Goal: Task Accomplishment & Management: Use online tool/utility

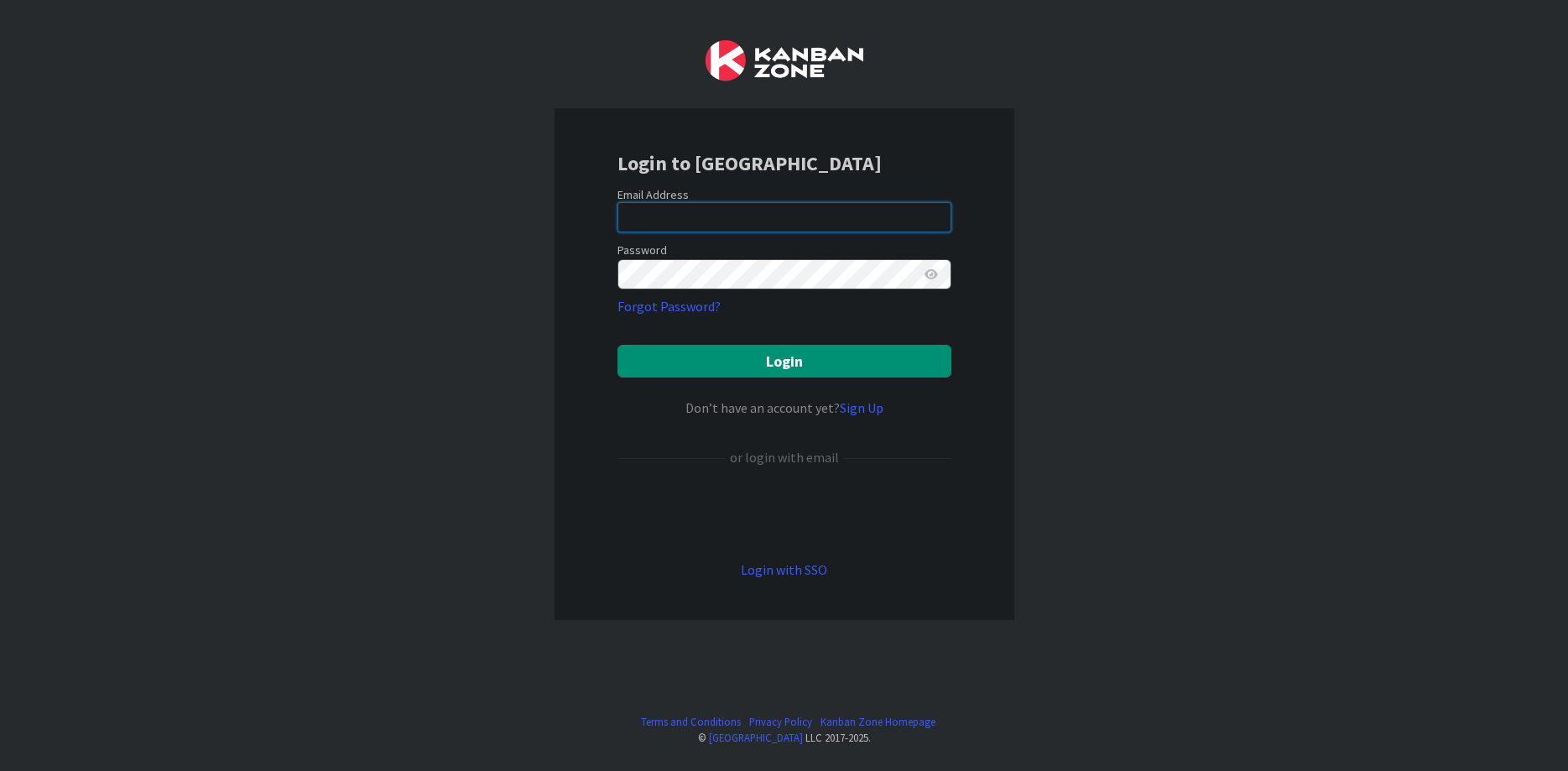
click at [674, 217] on input "email" at bounding box center [784, 218] width 334 height 30
click at [0, 770] on com-1password-button at bounding box center [0, 771] width 0 height 0
type input "[EMAIL_ADDRESS][PERSON_NAME][DOMAIN_NAME]"
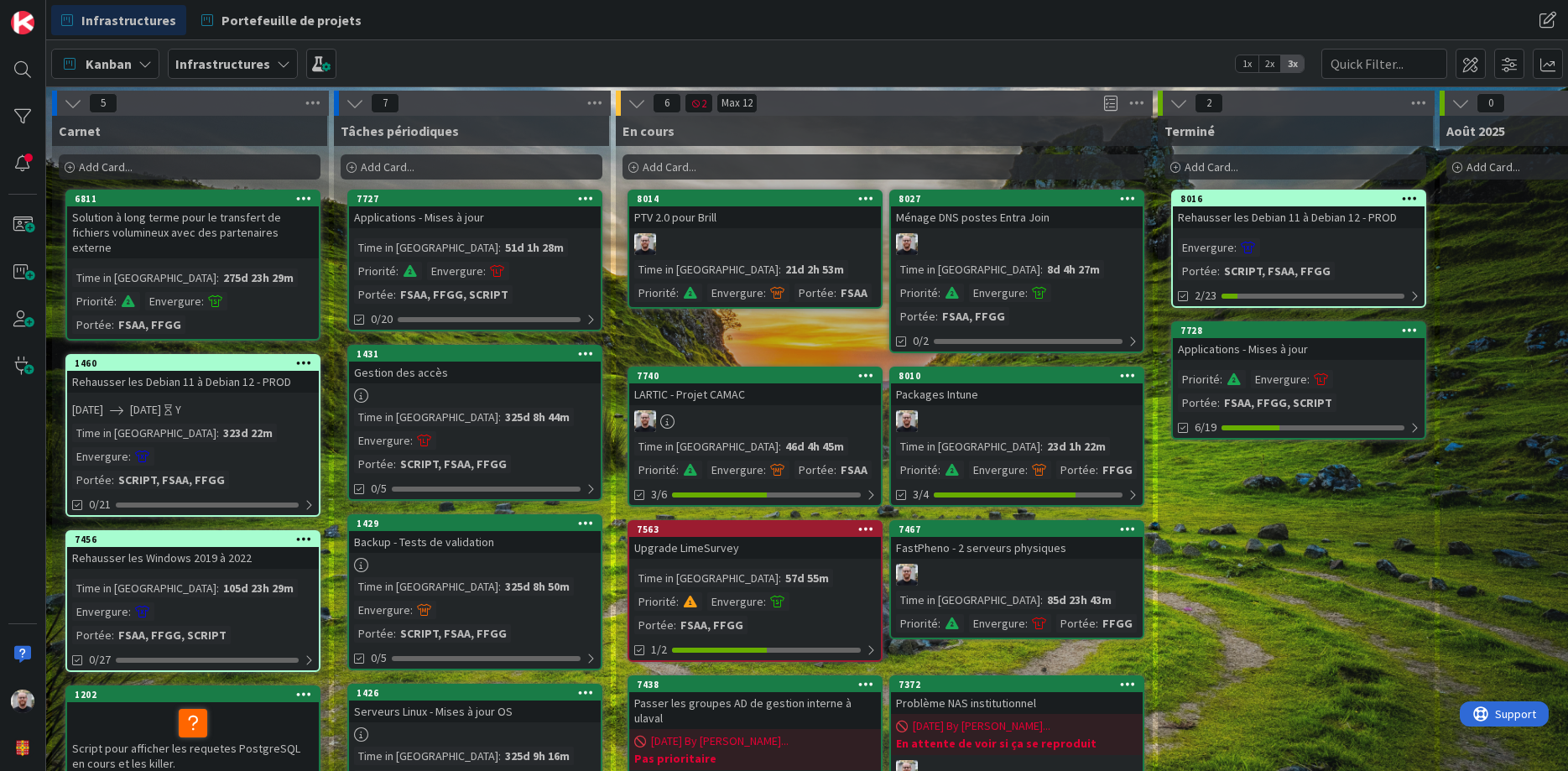
click at [1043, 437] on div "23d 1h 22m" at bounding box center [1077, 446] width 67 height 19
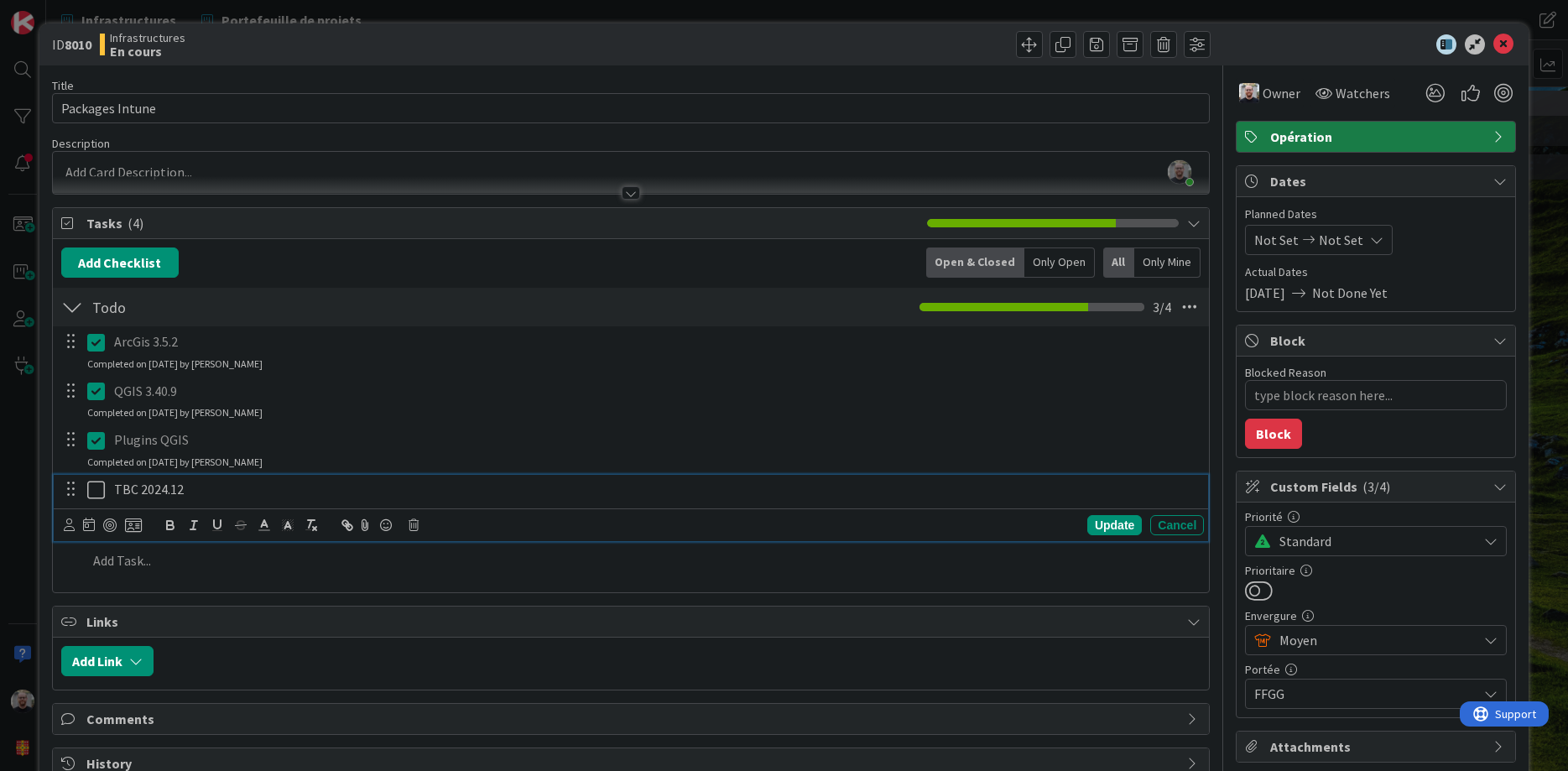
click at [95, 489] on icon at bounding box center [100, 490] width 25 height 20
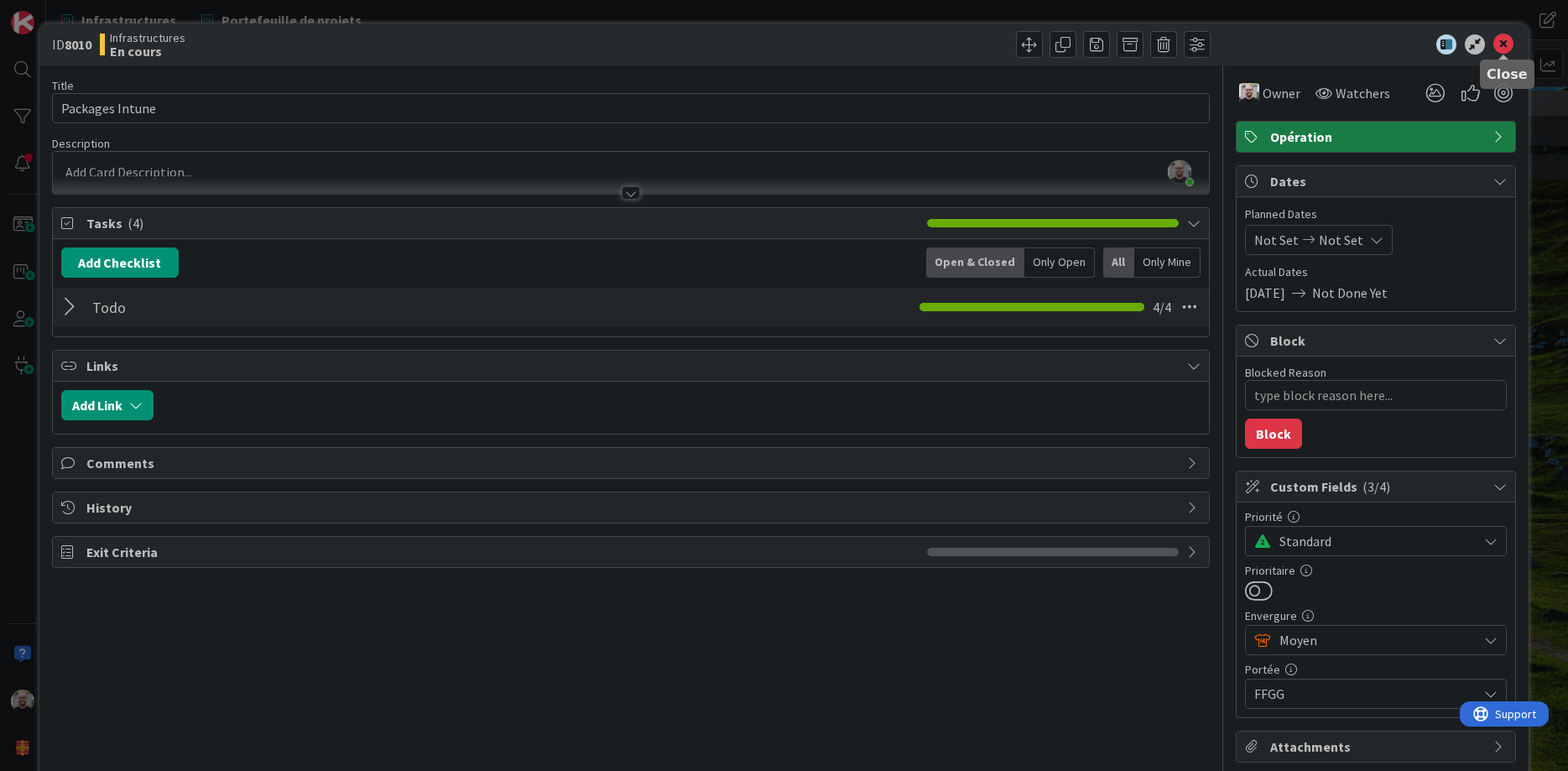
click at [1503, 44] on icon at bounding box center [1504, 45] width 20 height 20
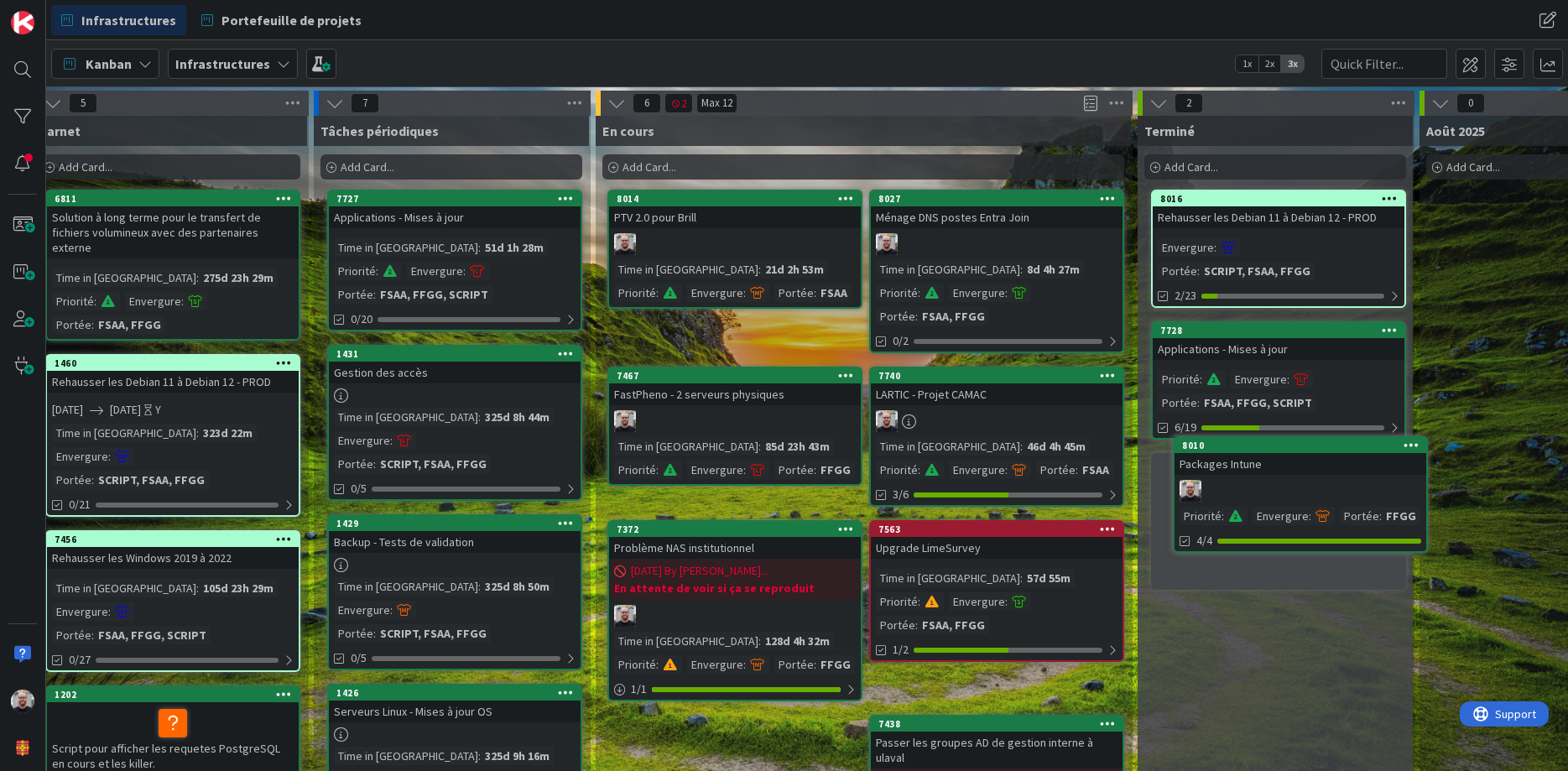
scroll to position [0, 20]
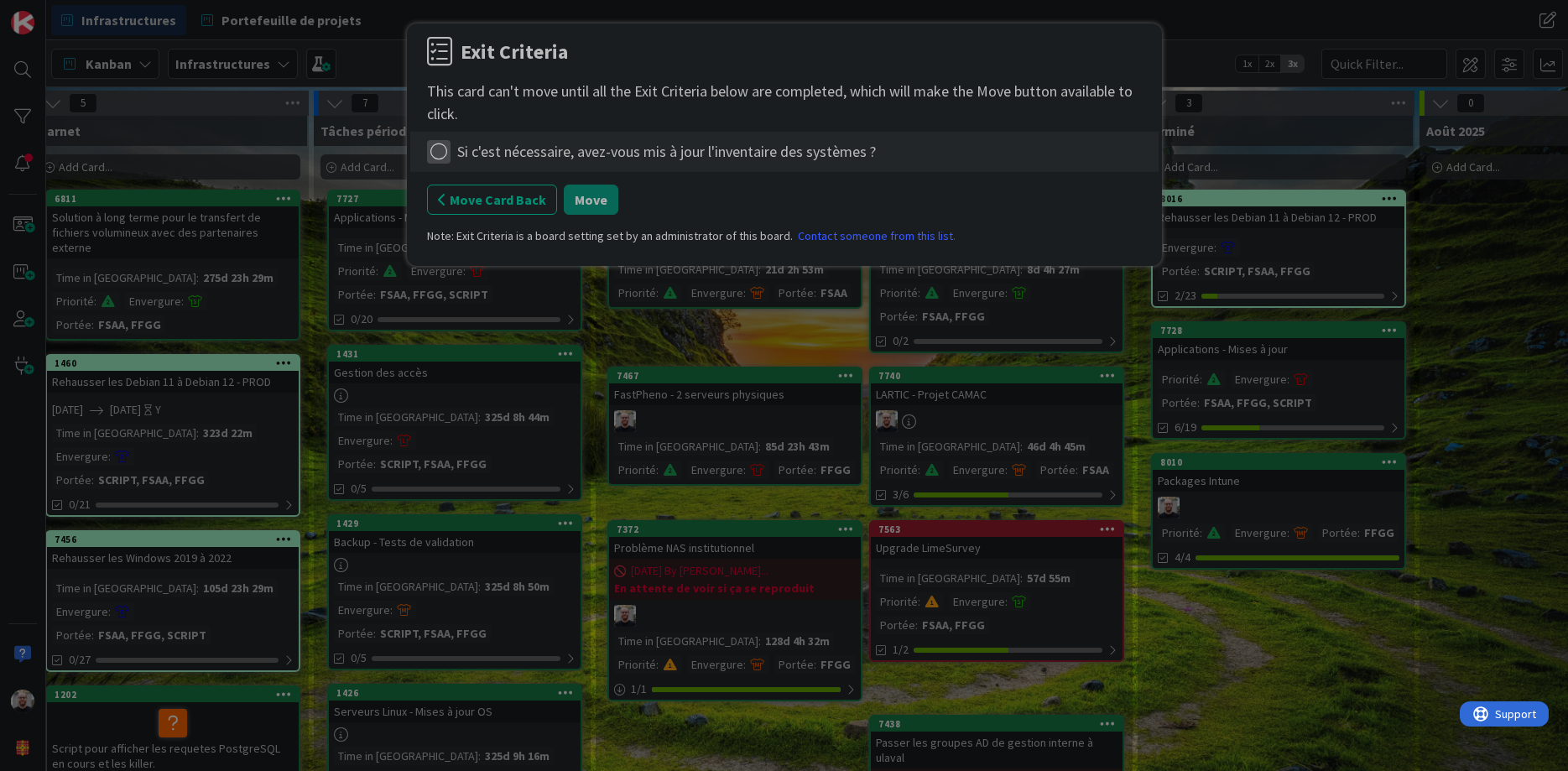
click at [440, 152] on icon at bounding box center [439, 152] width 24 height 24
click at [457, 207] on link "Not Applicable" at bounding box center [531, 211] width 210 height 24
click at [582, 201] on button "Move" at bounding box center [591, 200] width 55 height 30
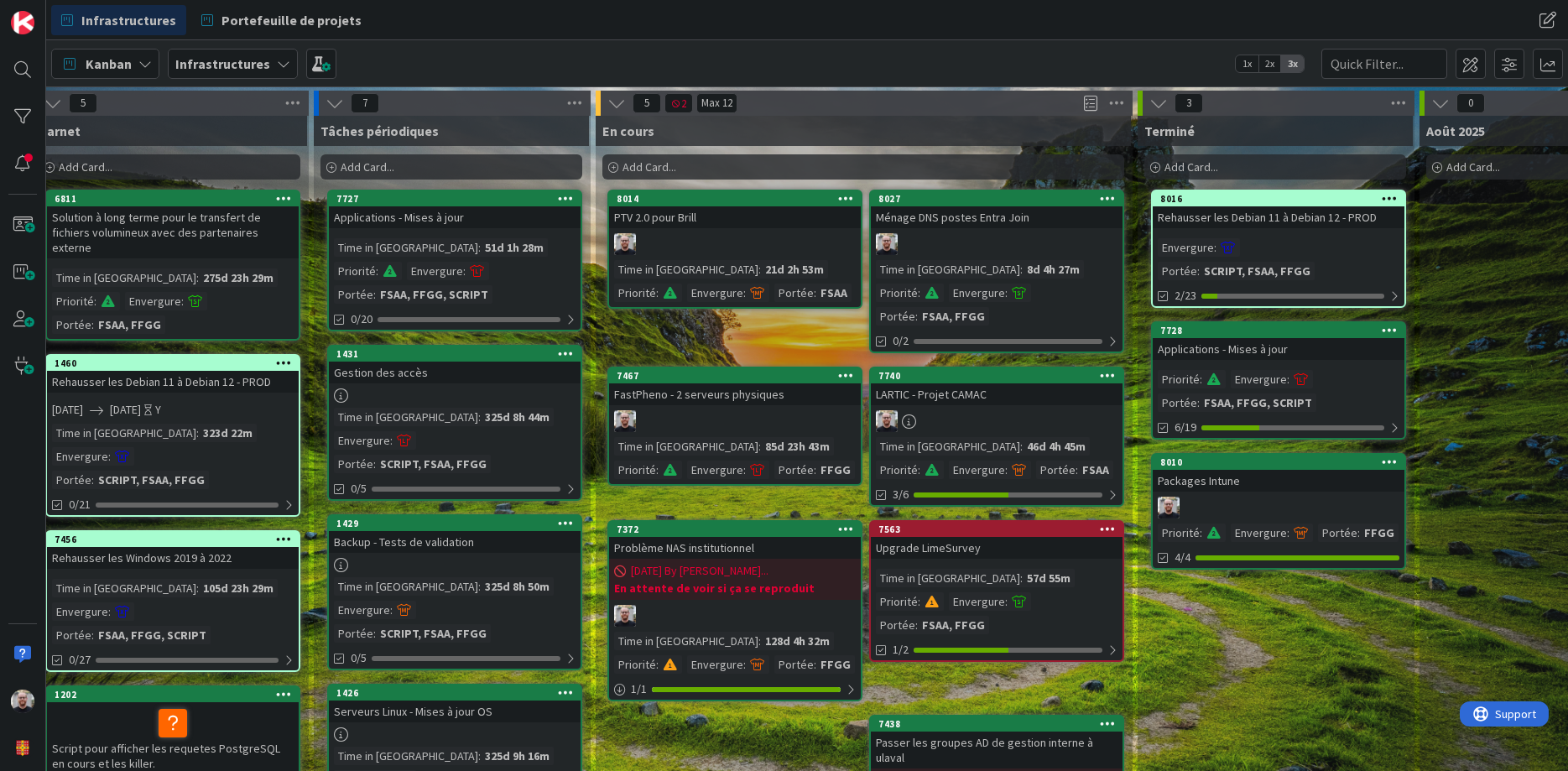
click at [1013, 241] on div at bounding box center [997, 245] width 251 height 22
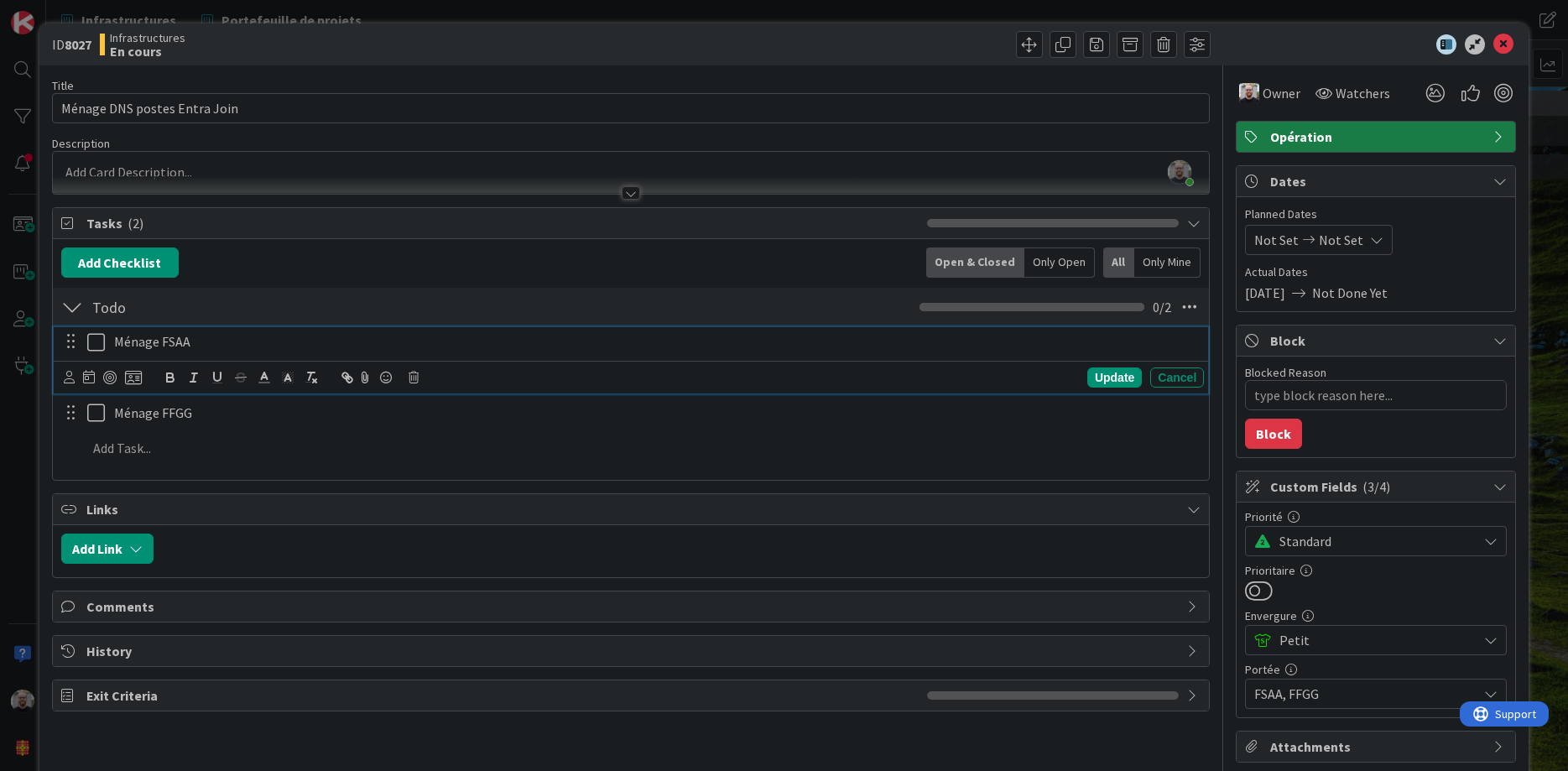
click at [96, 344] on icon at bounding box center [100, 342] width 25 height 20
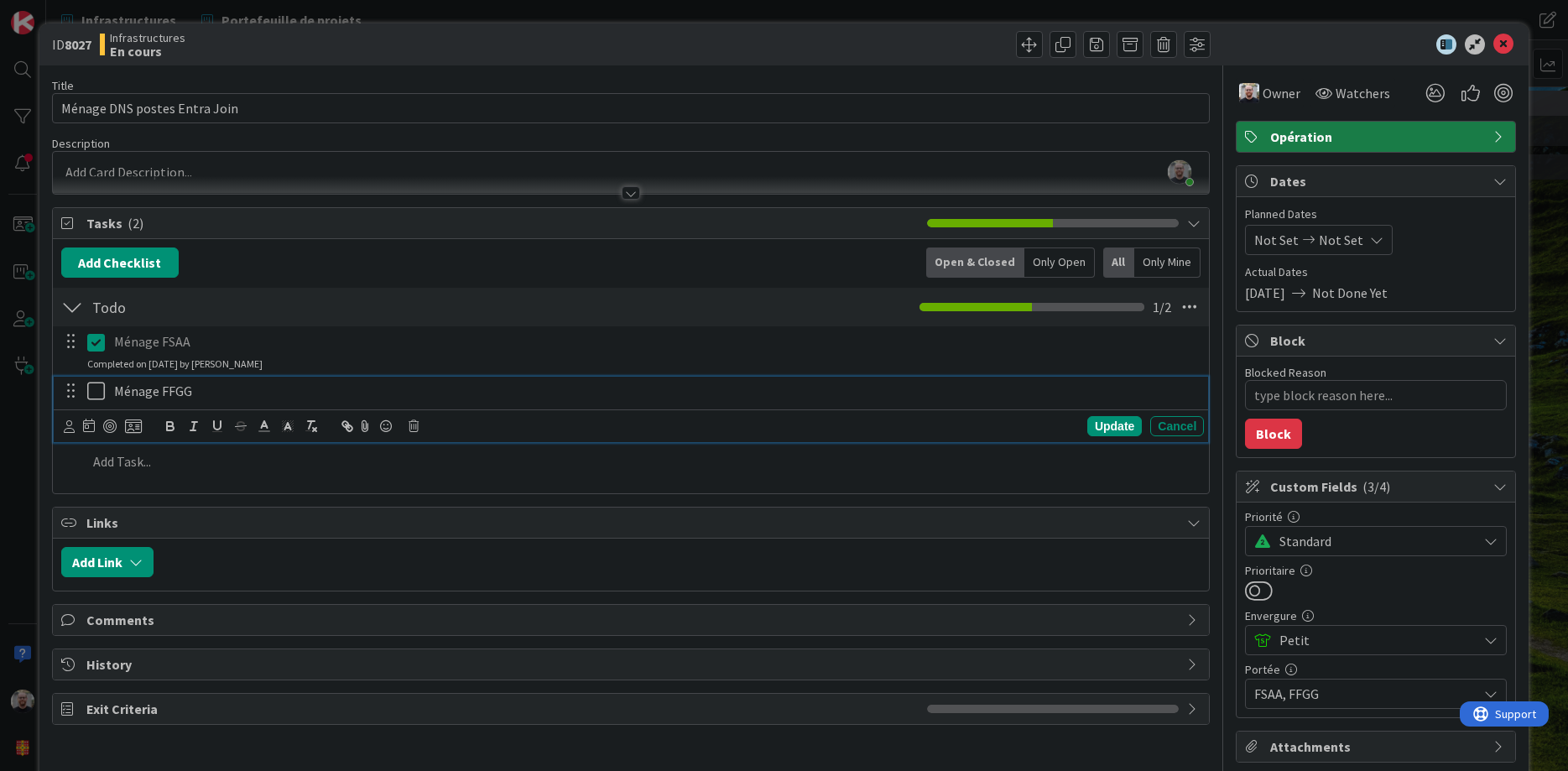
click at [100, 392] on icon at bounding box center [100, 391] width 25 height 20
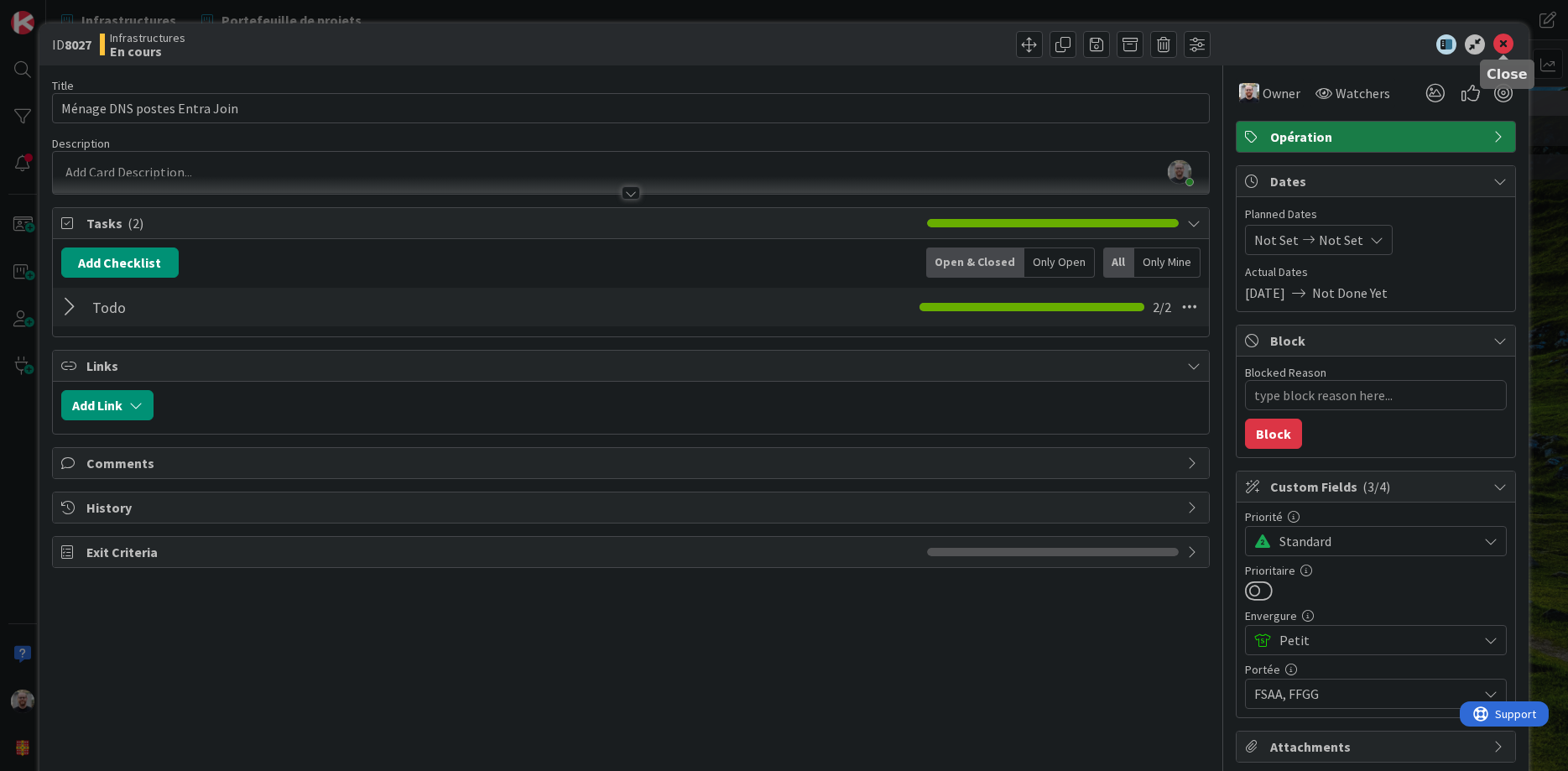
click at [1507, 43] on icon at bounding box center [1504, 45] width 20 height 20
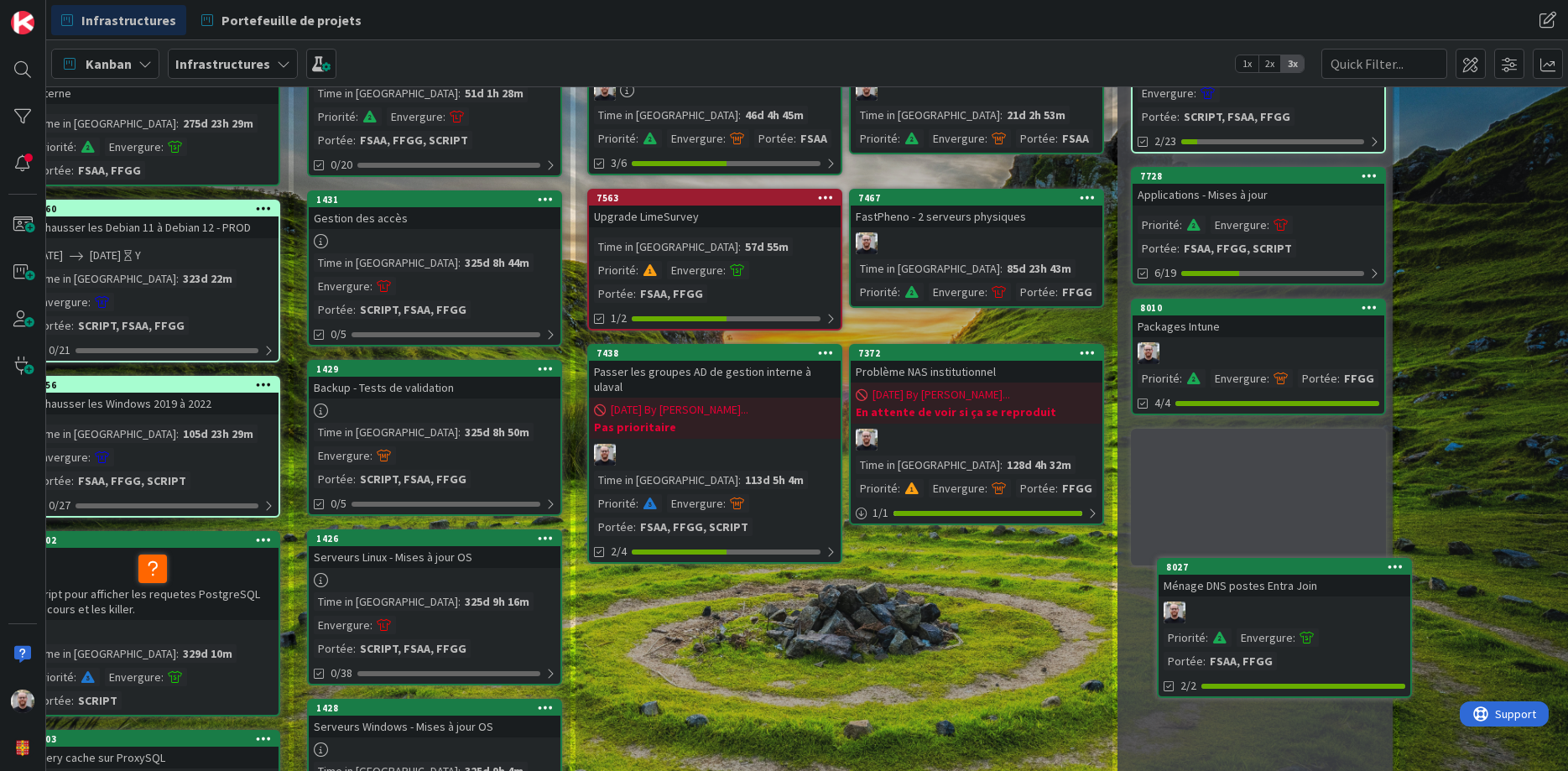
scroll to position [160, 40]
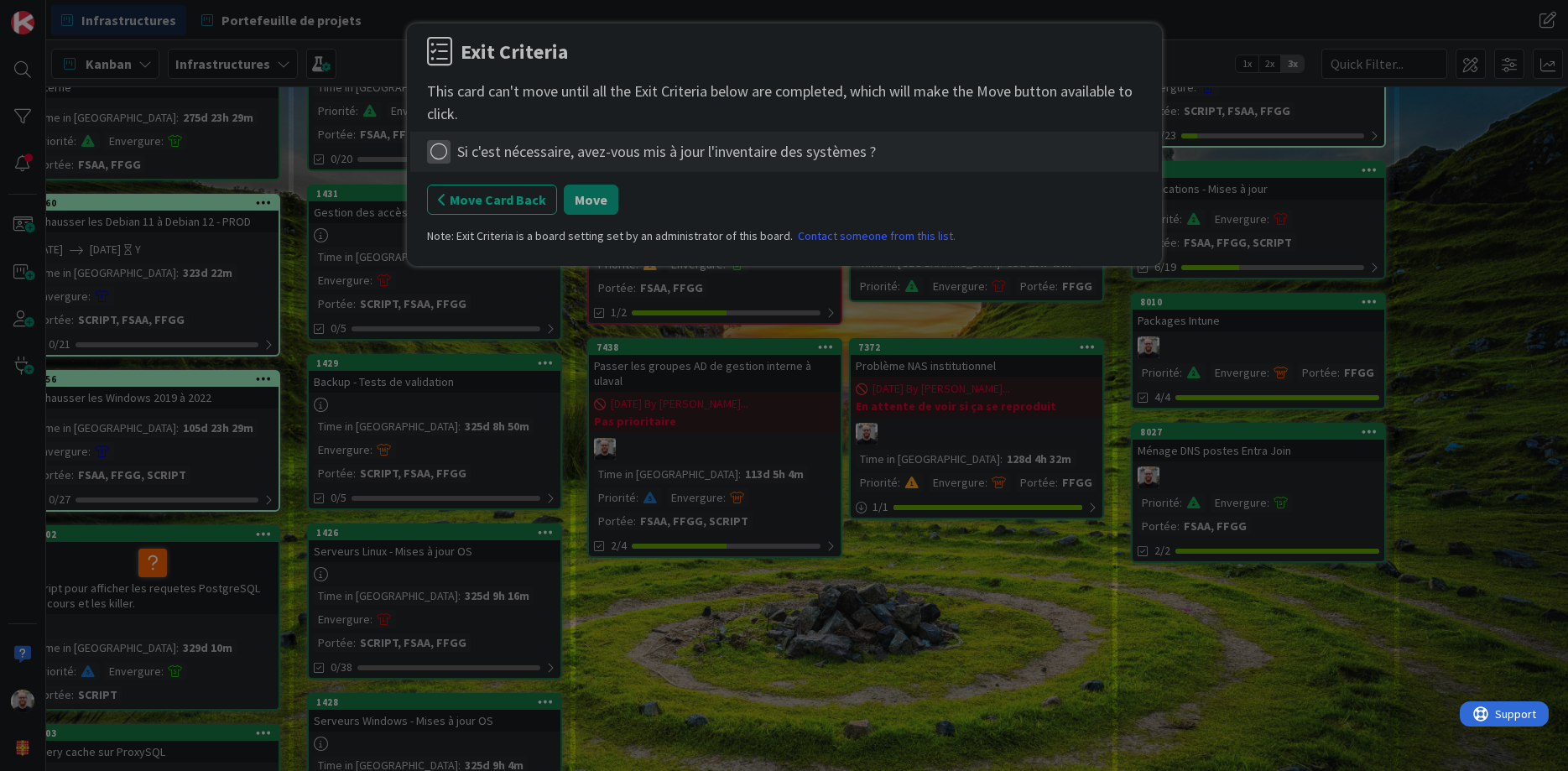
click at [440, 148] on icon at bounding box center [439, 152] width 24 height 24
click at [461, 210] on link "Not Applicable" at bounding box center [531, 211] width 210 height 24
click at [594, 199] on button "Move" at bounding box center [591, 200] width 55 height 30
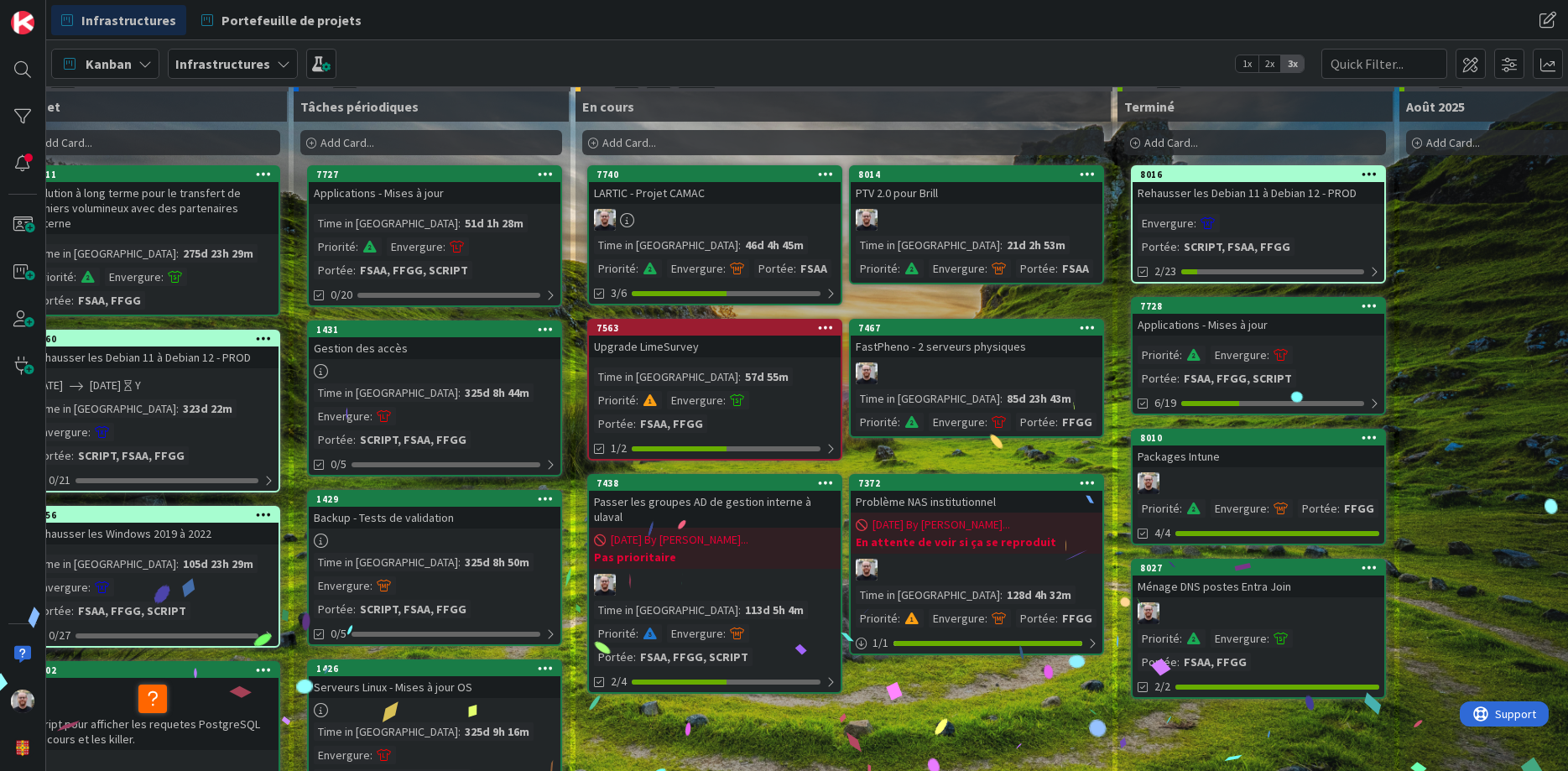
scroll to position [0, 40]
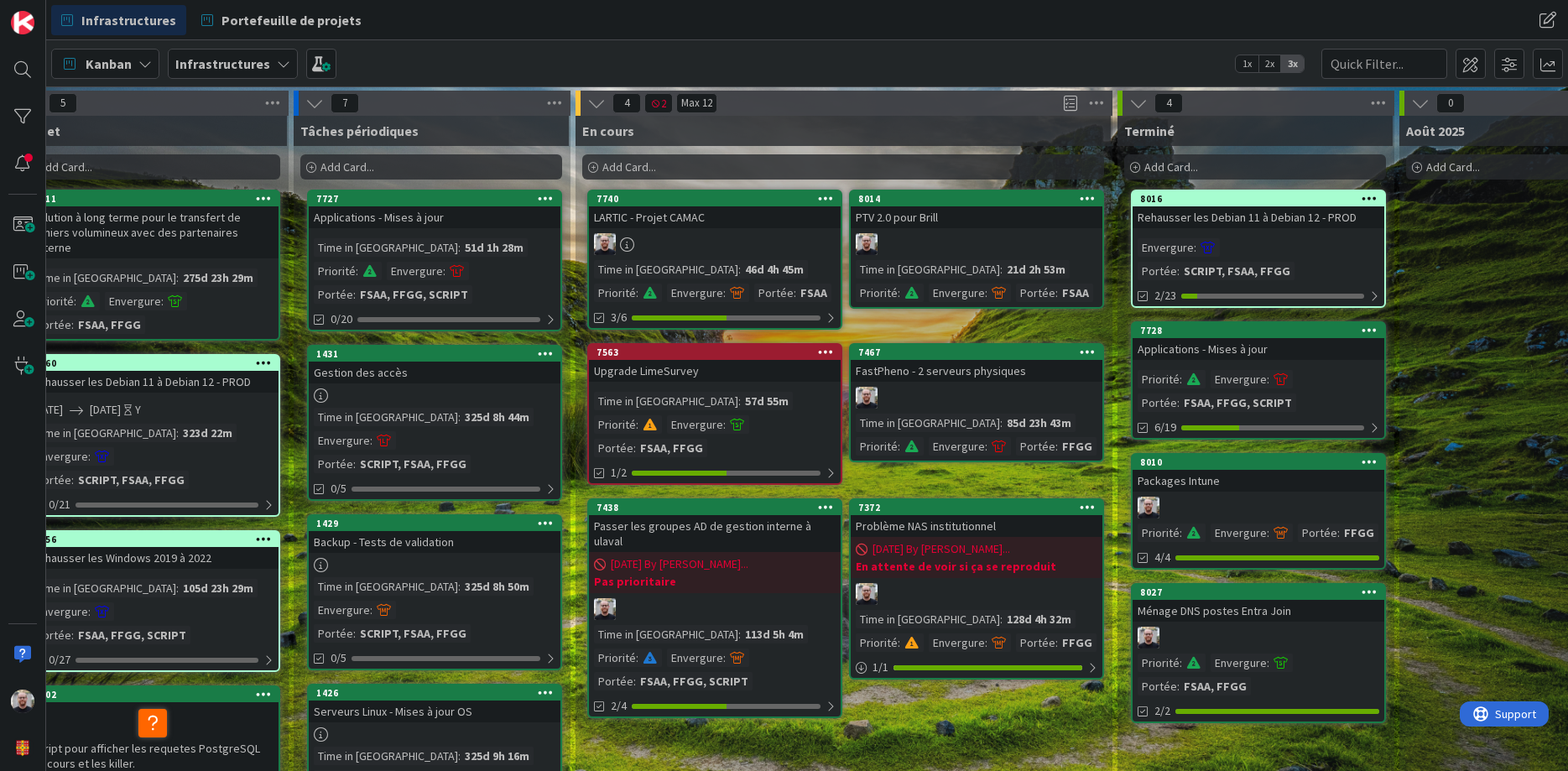
click at [983, 403] on div at bounding box center [977, 398] width 251 height 22
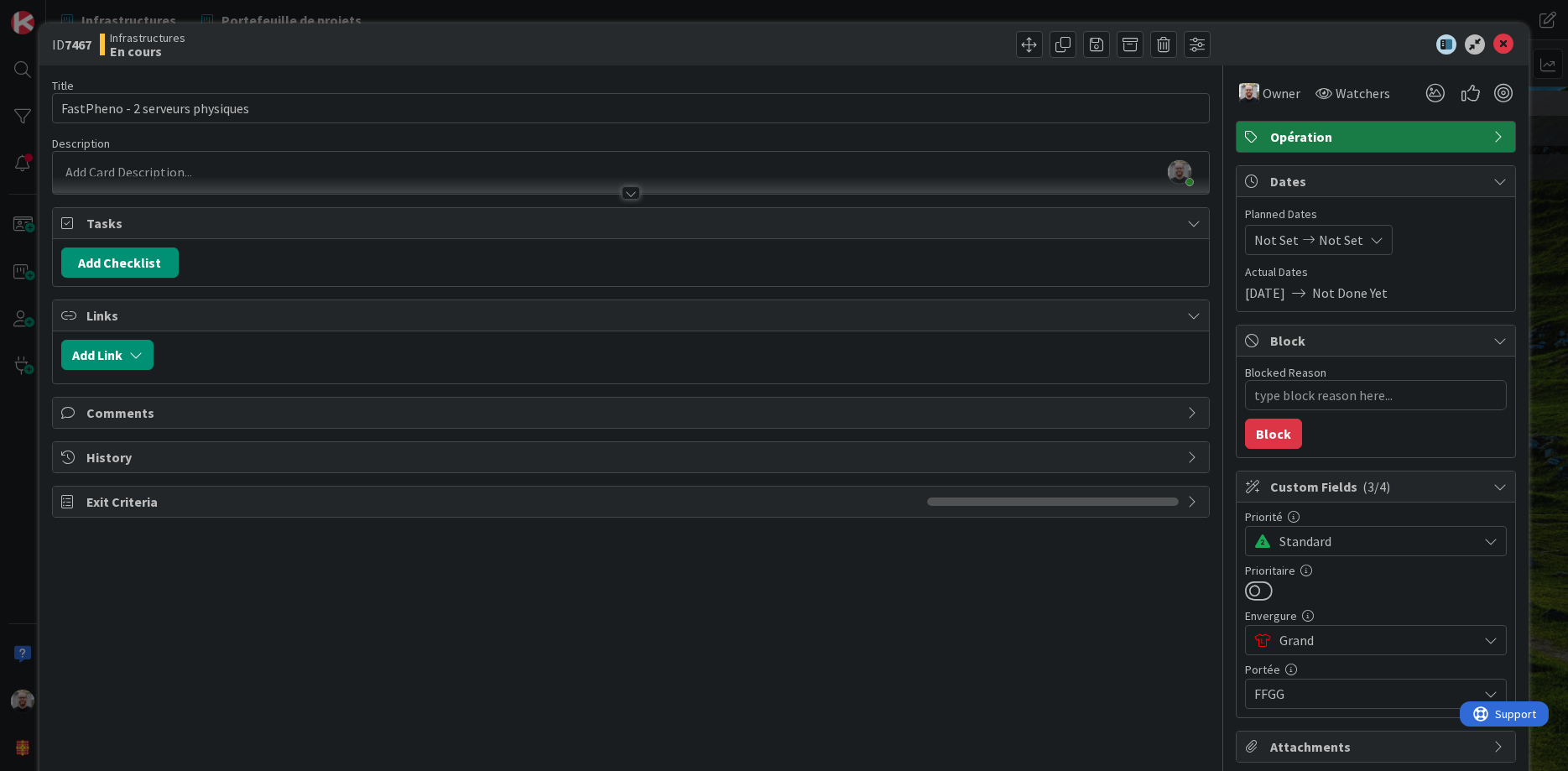
click at [145, 412] on span "Comments" at bounding box center [633, 413] width 1093 height 20
type textarea "x"
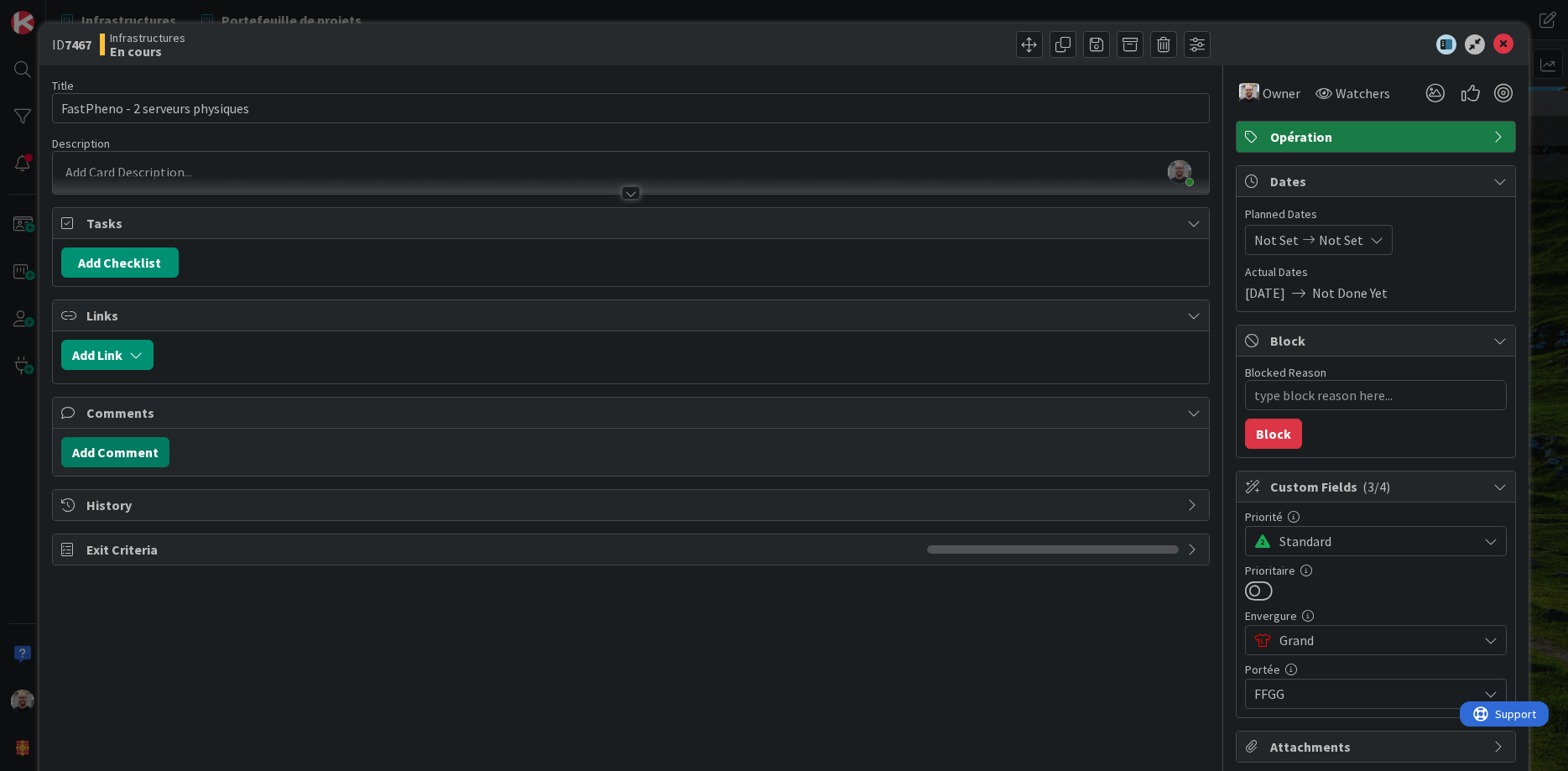
click at [108, 452] on button "Add Comment" at bounding box center [116, 452] width 108 height 30
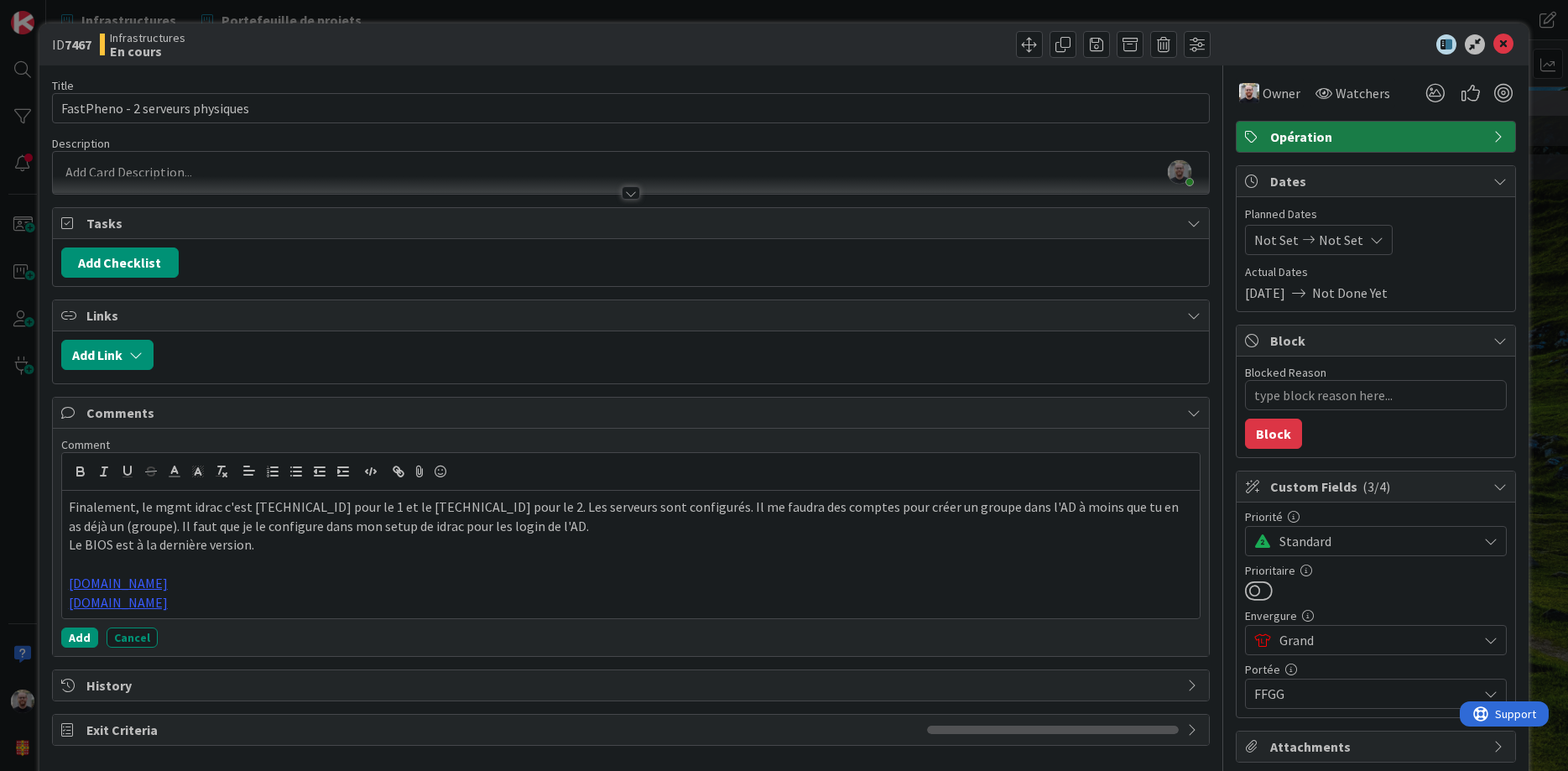
drag, startPoint x: 204, startPoint y: 583, endPoint x: 68, endPoint y: 580, distance: 136.0
click at [68, 580] on div "Finalement, le mgmt idrac c'est [TECHNICAL_ID] pour le 1 et le [TECHNICAL_ID] p…" at bounding box center [632, 554] width 1139 height 127
copy link "[DOMAIN_NAME]"
click at [1505, 44] on icon at bounding box center [1504, 45] width 20 height 20
